Goal: Information Seeking & Learning: Find specific fact

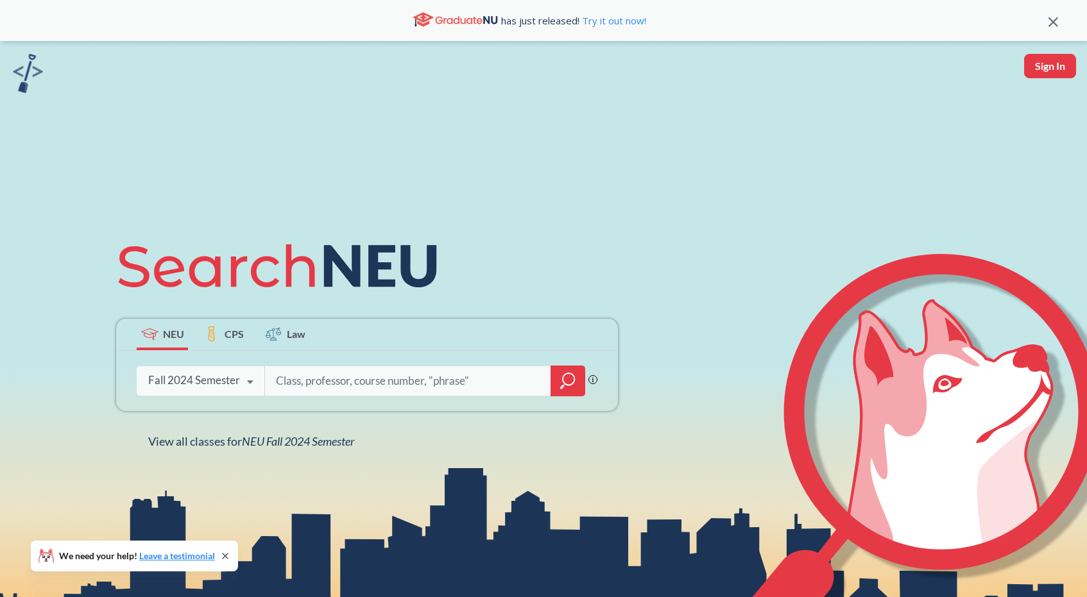
click at [212, 379] on div "Fall 2024 Semester" at bounding box center [194, 380] width 92 height 14
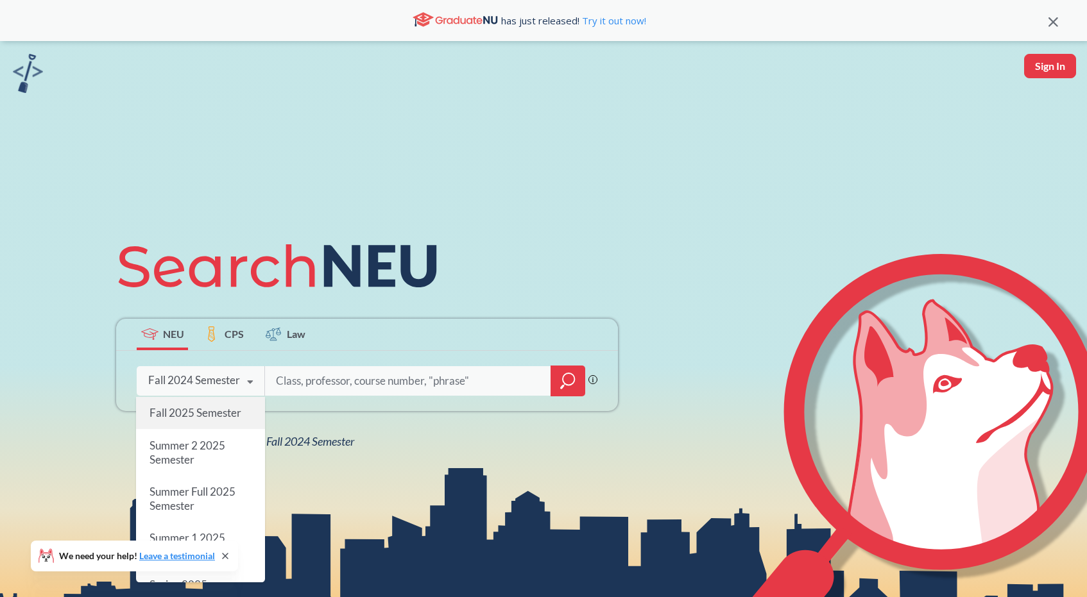
click at [211, 418] on span "Fall 2025 Semester" at bounding box center [196, 412] width 92 height 13
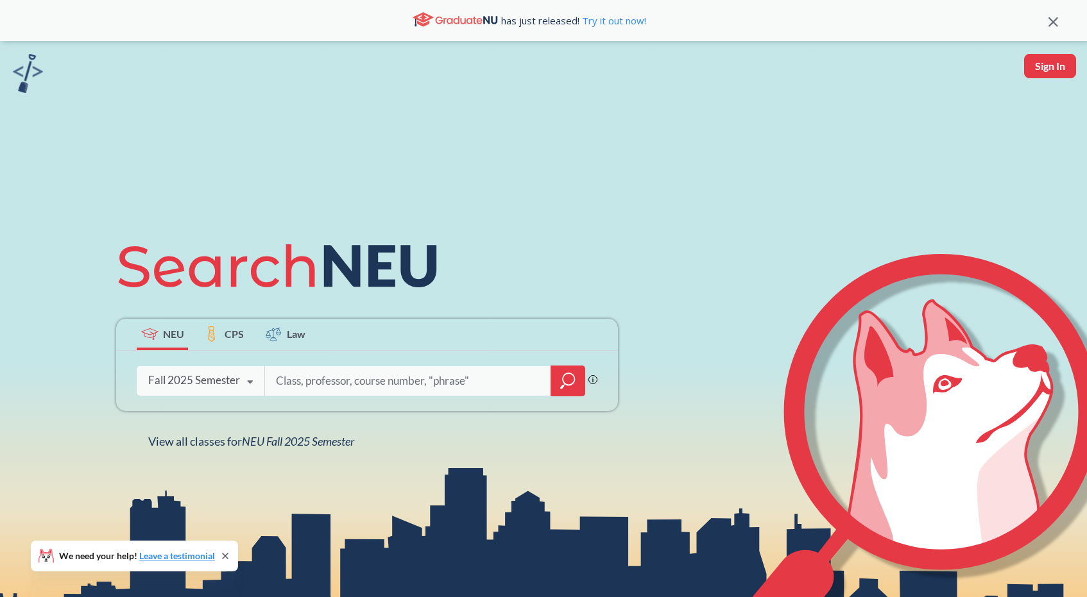
click at [330, 375] on input "search" at bounding box center [408, 381] width 267 height 27
paste input "21814"
type input "21814"
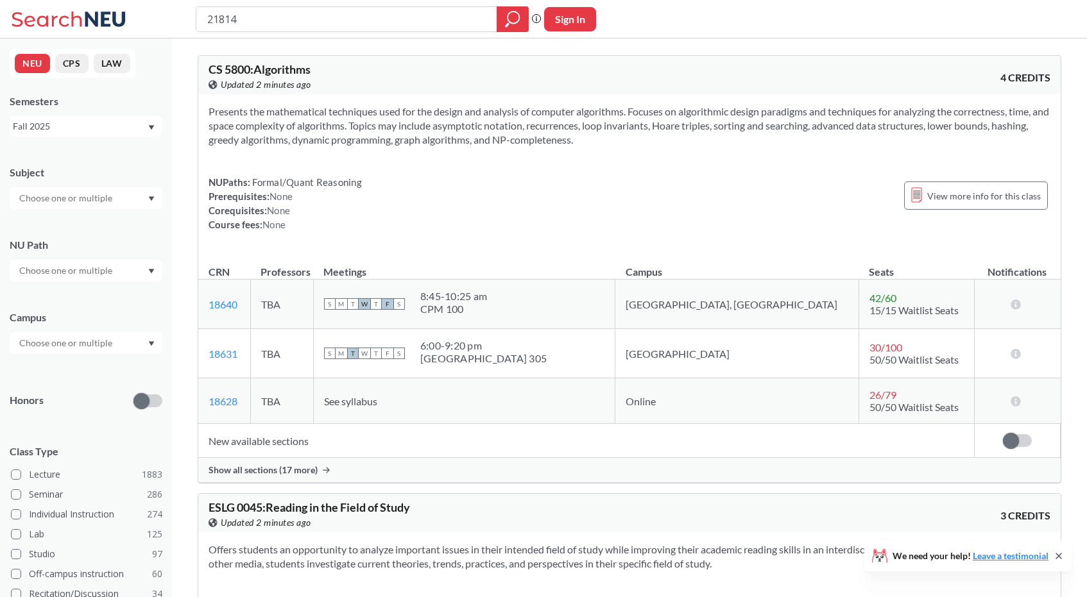
click at [287, 472] on span "Show all sections (17 more)" at bounding box center [263, 471] width 109 height 12
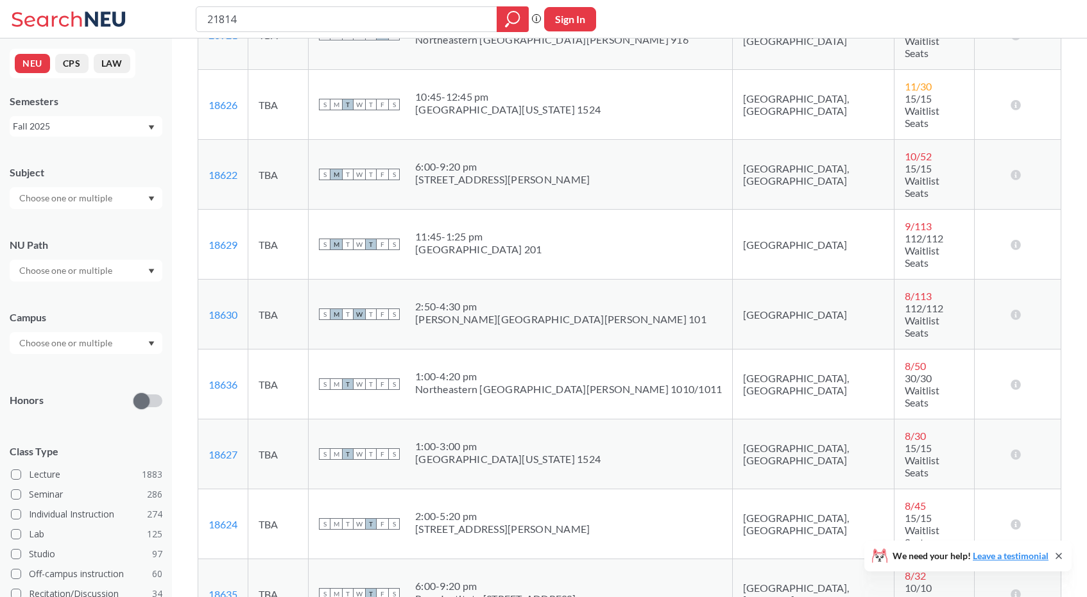
scroll to position [852, 0]
